Goal: Information Seeking & Learning: Learn about a topic

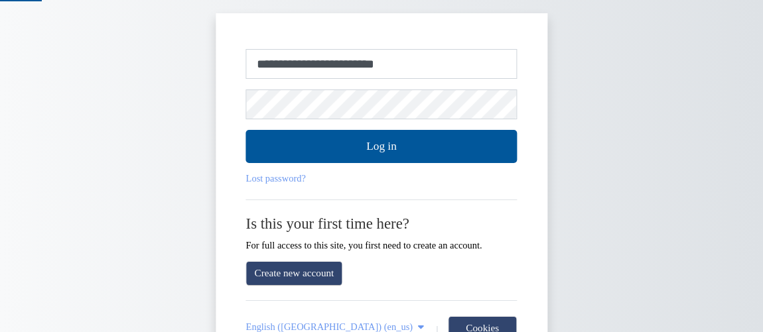
click at [723, 235] on div "**********" at bounding box center [382, 209] width 698 height 393
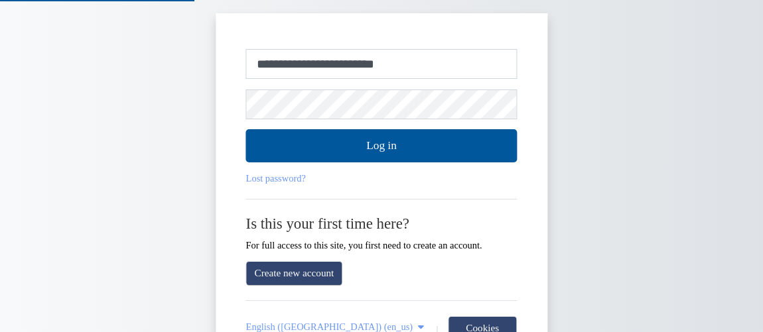
scroll to position [74, 0]
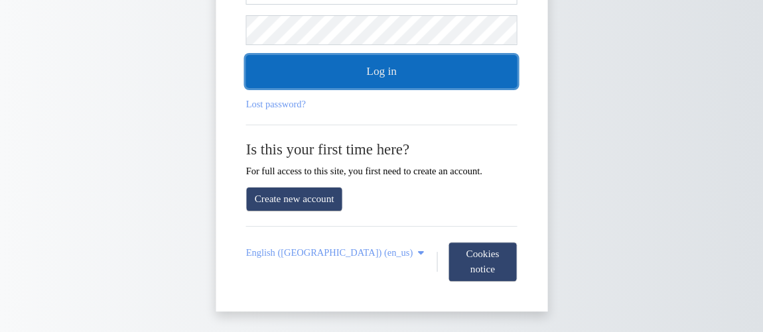
click at [348, 85] on button "Log in" at bounding box center [381, 71] width 271 height 33
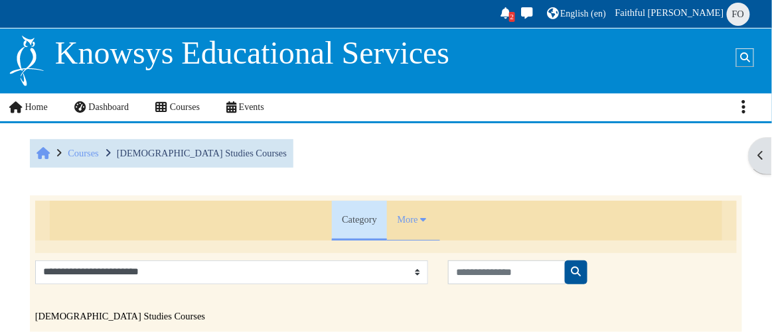
click at [384, 141] on div "Home Courses Biblical Studies Courses" at bounding box center [386, 155] width 712 height 45
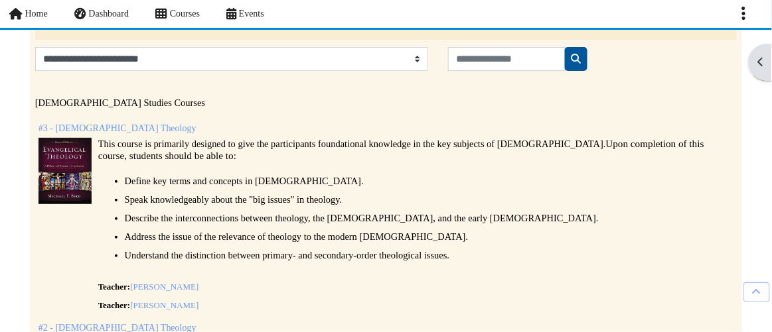
scroll to position [145, 0]
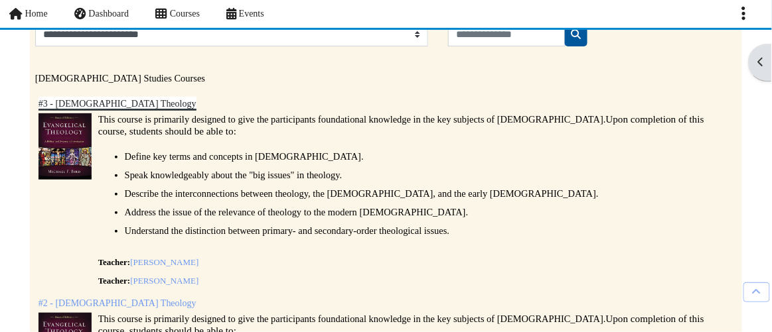
click at [106, 106] on link "#3 - [DEMOGRAPHIC_DATA] Theology" at bounding box center [117, 104] width 158 height 10
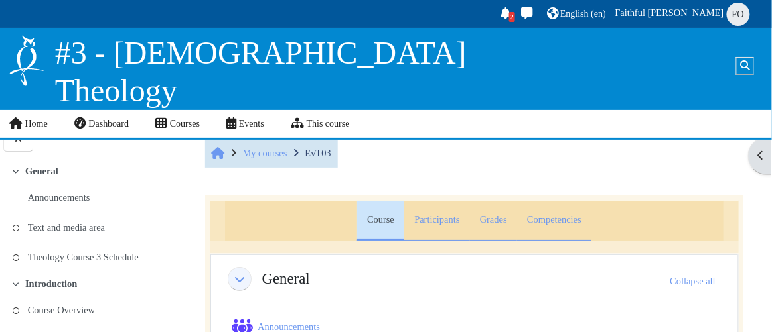
click at [463, 175] on div "Home My courses EvT03" at bounding box center [474, 155] width 539 height 45
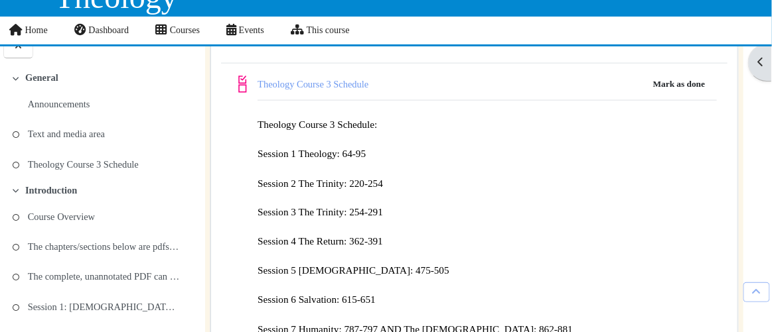
scroll to position [458, 0]
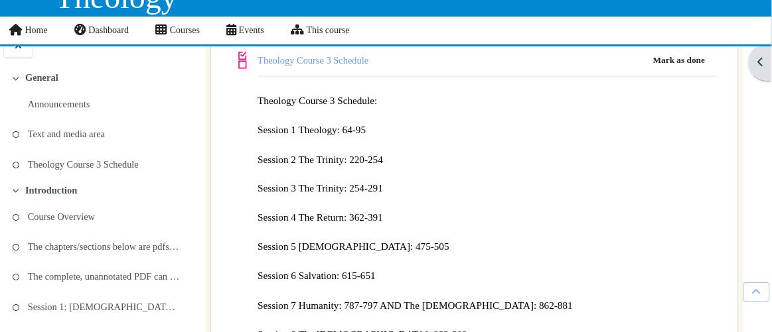
click at [295, 192] on p "Session 3 The Trinity: 254-291" at bounding box center [486, 189] width 459 height 19
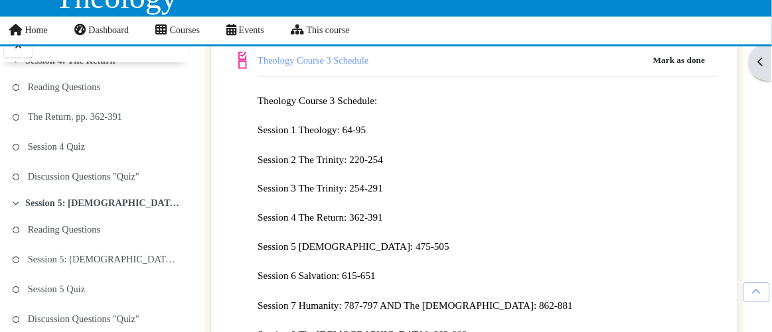
scroll to position [472, 0]
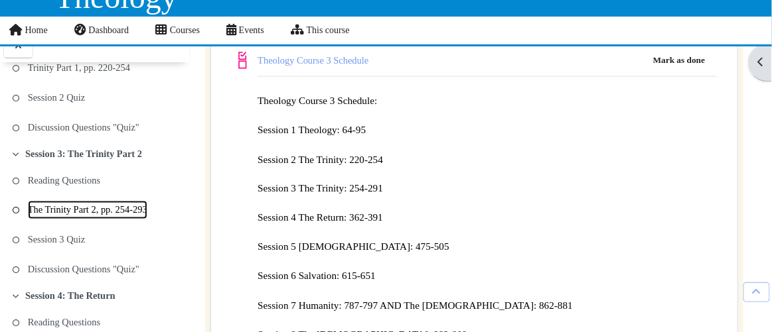
click at [79, 201] on link "The Trinity Part 2, pp. 254-293" at bounding box center [87, 210] width 119 height 19
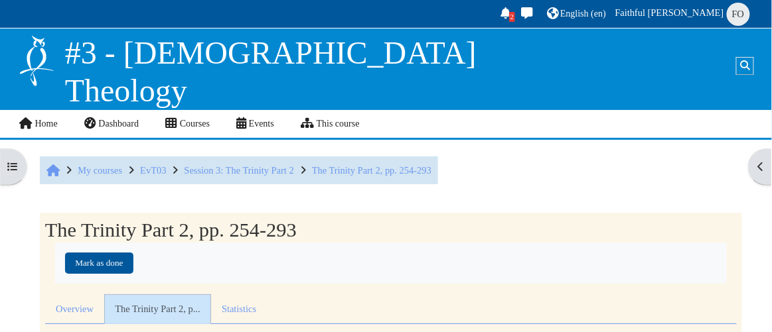
select select "*"
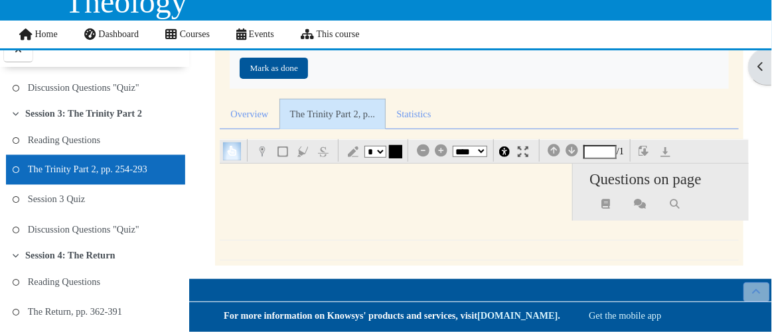
scroll to position [89, 0]
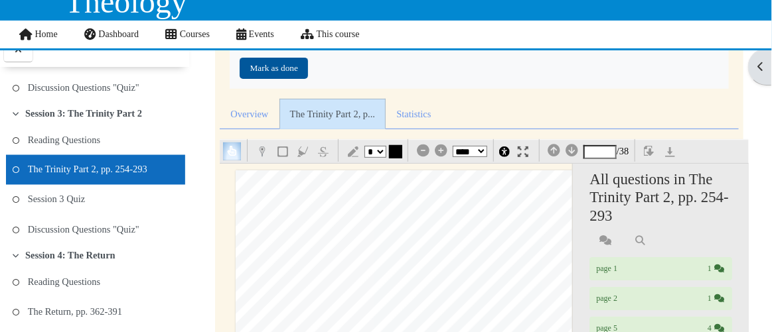
click at [654, 151] on img "button" at bounding box center [650, 152] width 13 height 13
click at [71, 221] on link "Discussion Questions "Quiz"" at bounding box center [83, 230] width 111 height 19
click at [81, 131] on link "Reading Questions" at bounding box center [64, 140] width 72 height 19
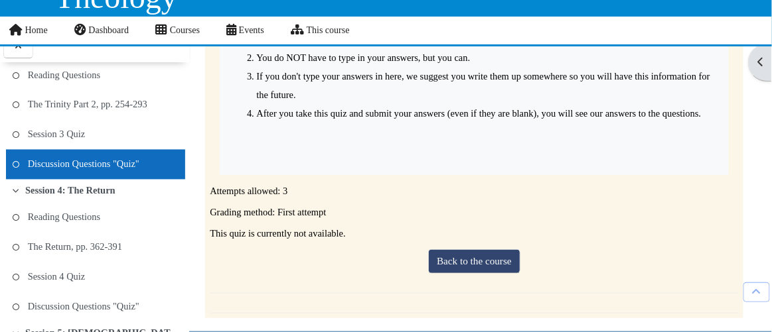
scroll to position [280, 0]
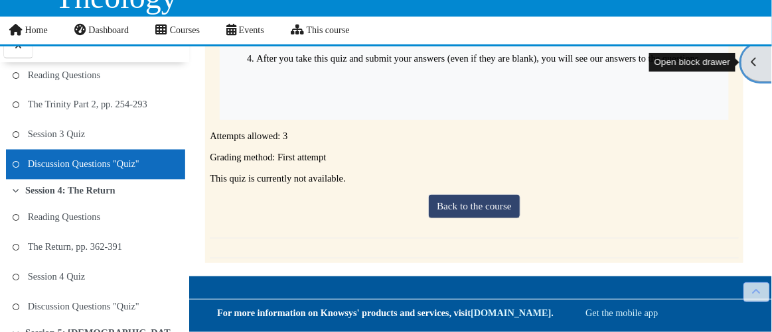
click at [771, 81] on button "Open block drawer" at bounding box center [756, 63] width 31 height 38
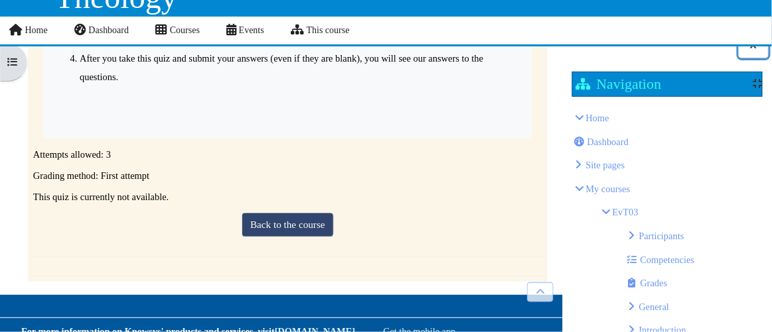
click at [746, 46] on button at bounding box center [754, 46] width 30 height 25
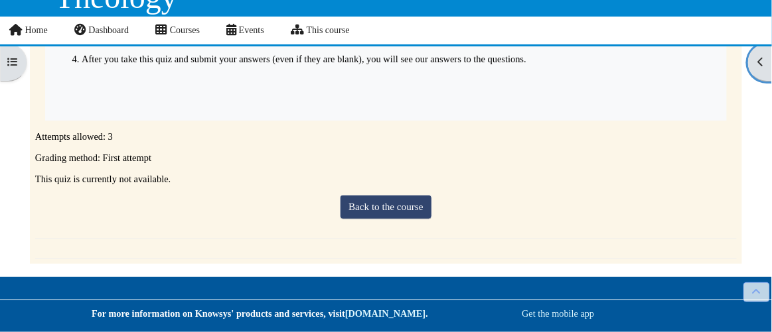
scroll to position [0, 0]
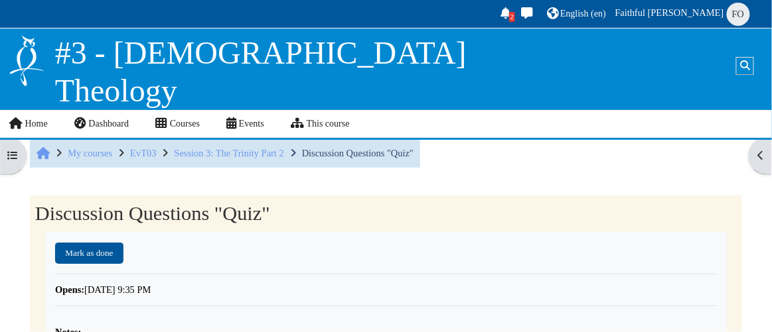
click at [530, 152] on div "Home My courses EvT03 Session 3: The Trinity Part 2 Discussion Questions "Quiz"" at bounding box center [386, 155] width 712 height 45
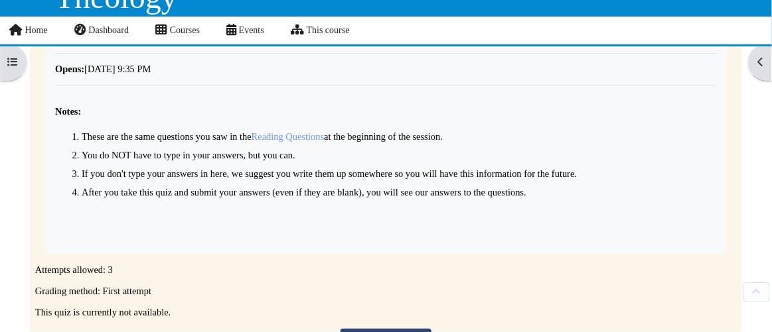
scroll to position [145, 0]
